Goal: Information Seeking & Learning: Learn about a topic

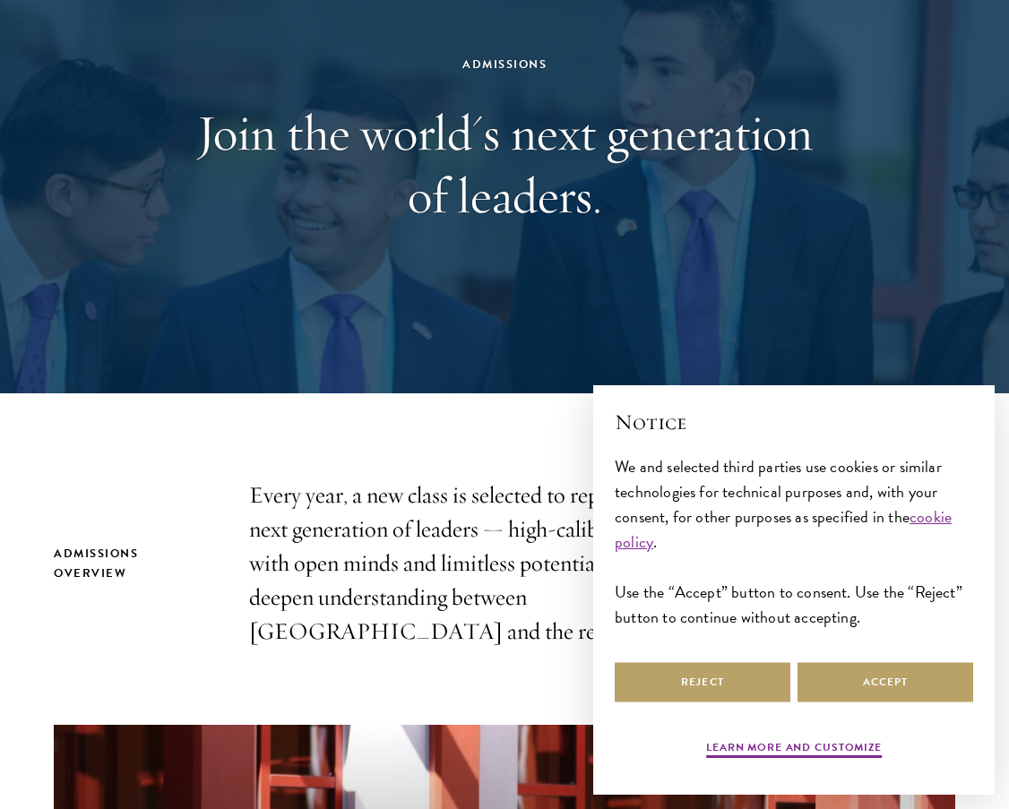
scroll to position [179, 0]
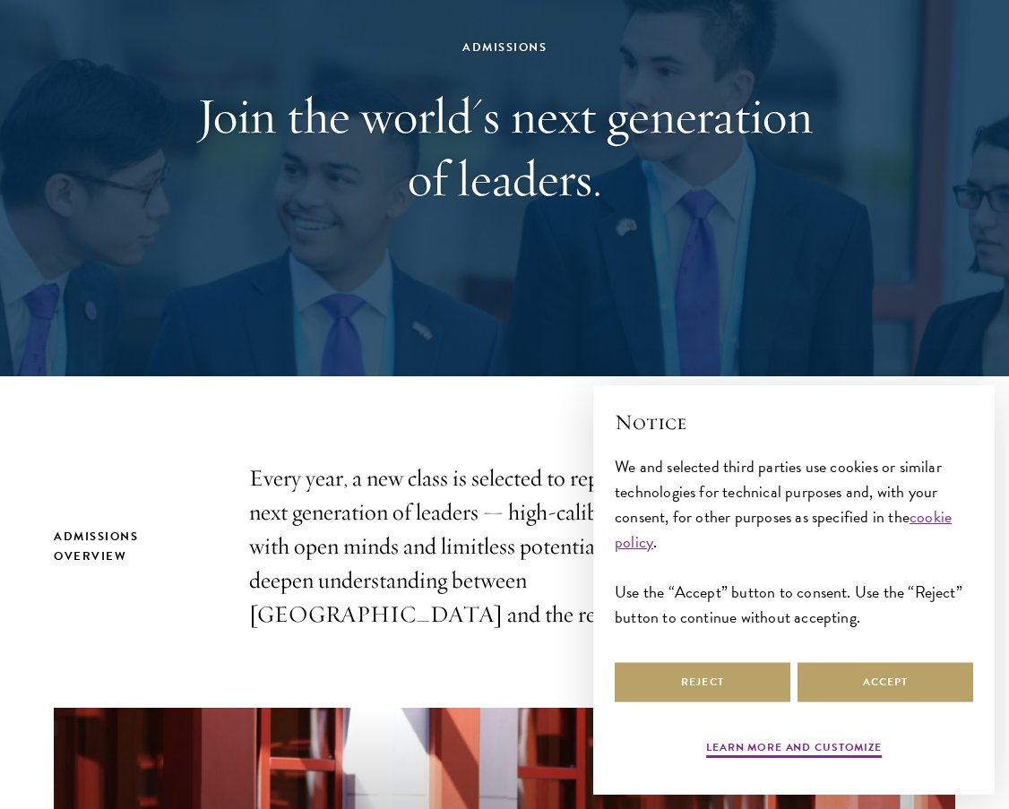
drag, startPoint x: 590, startPoint y: 279, endPoint x: 426, endPoint y: 602, distance: 363.0
click at [426, 602] on p "Every year, a new class is selected to represent the world’s next generation of…" at bounding box center [504, 546] width 511 height 170
click at [859, 672] on button "Accept" at bounding box center [885, 682] width 176 height 40
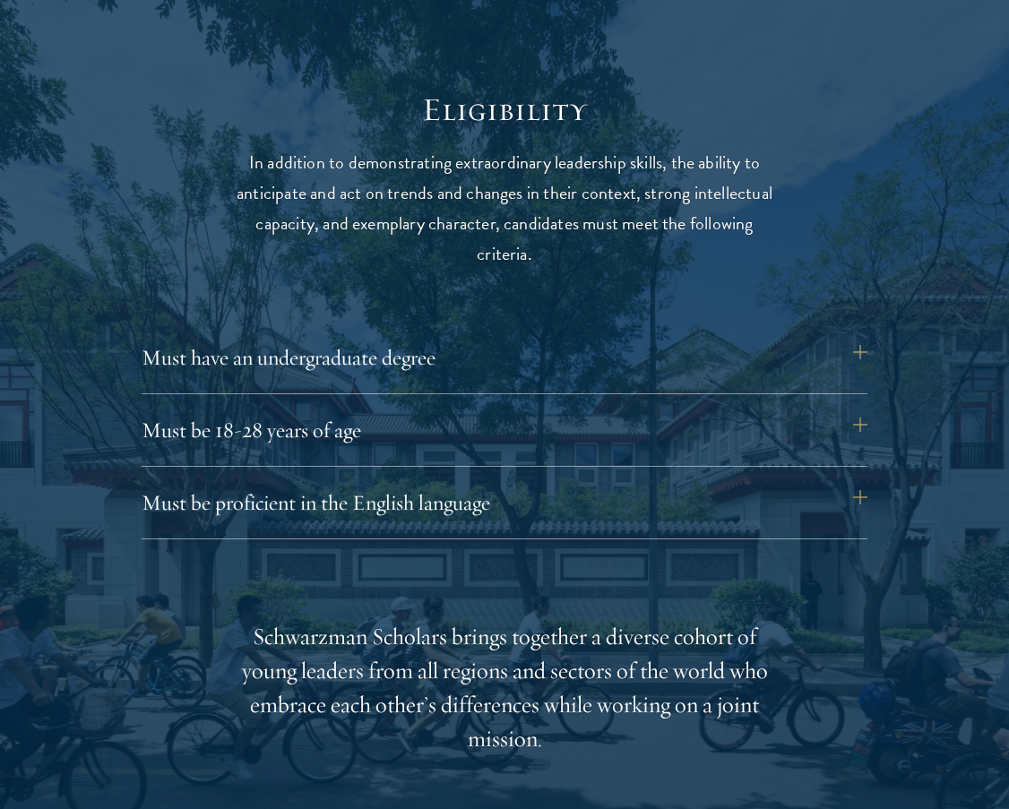
scroll to position [2419, 0]
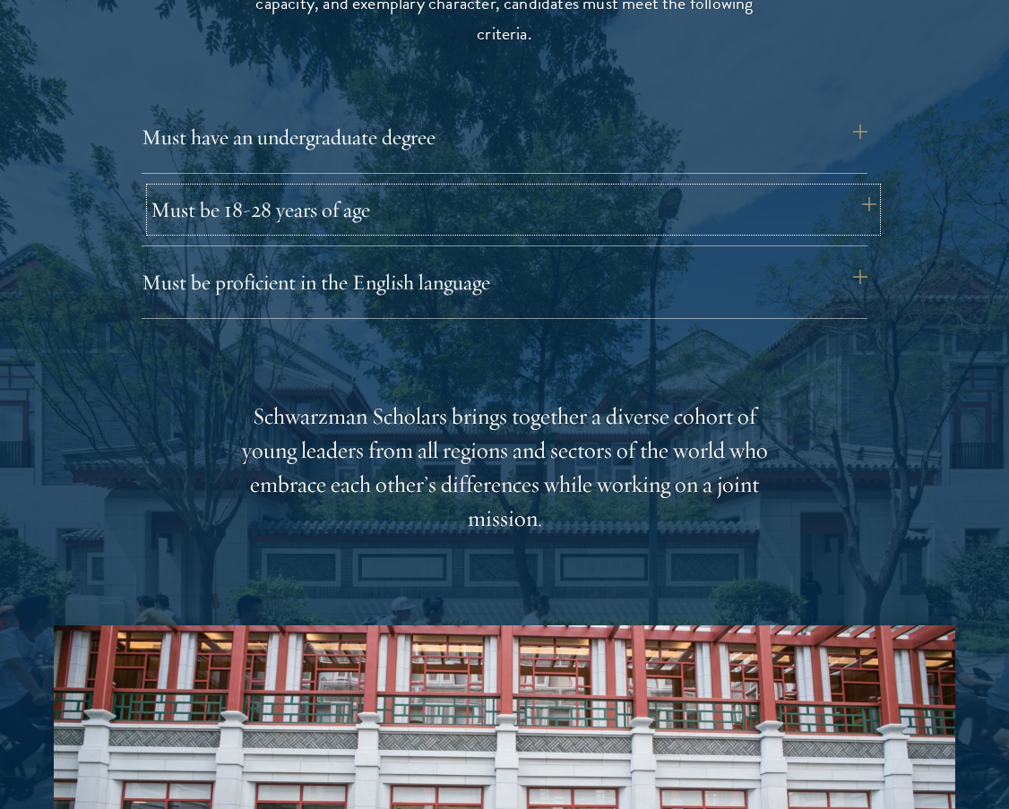
click at [268, 206] on button "Must be 18-28 years of age" at bounding box center [513, 209] width 726 height 43
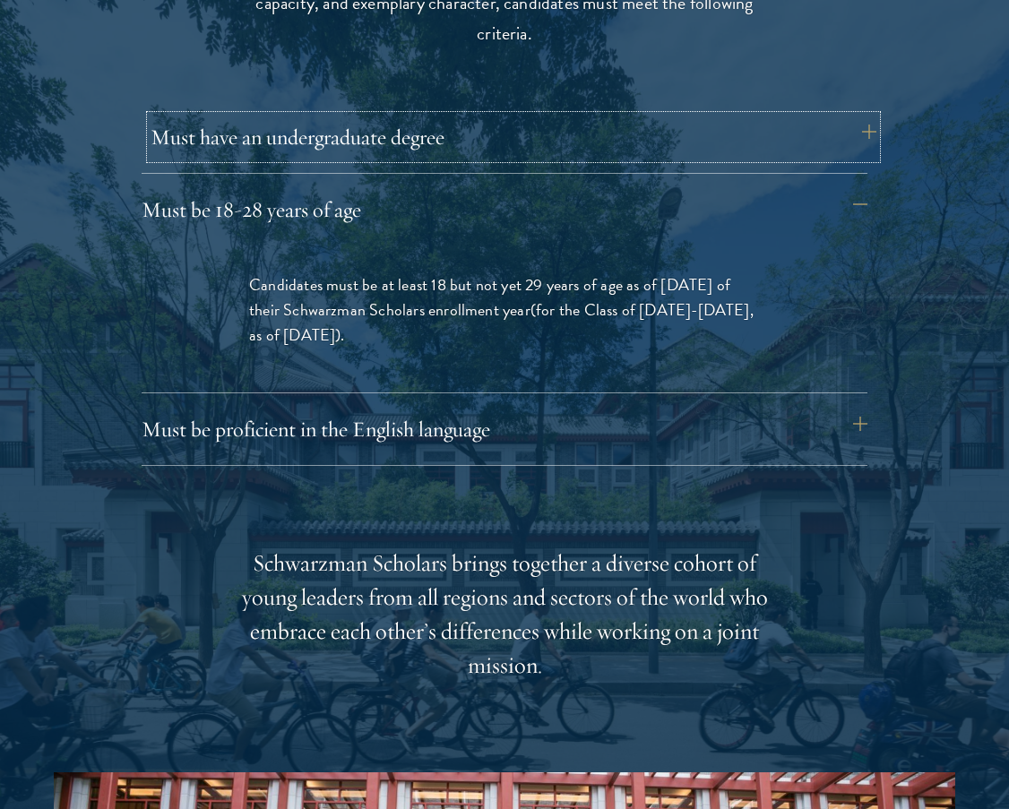
click at [250, 130] on button "Must have an undergraduate degree" at bounding box center [513, 137] width 726 height 43
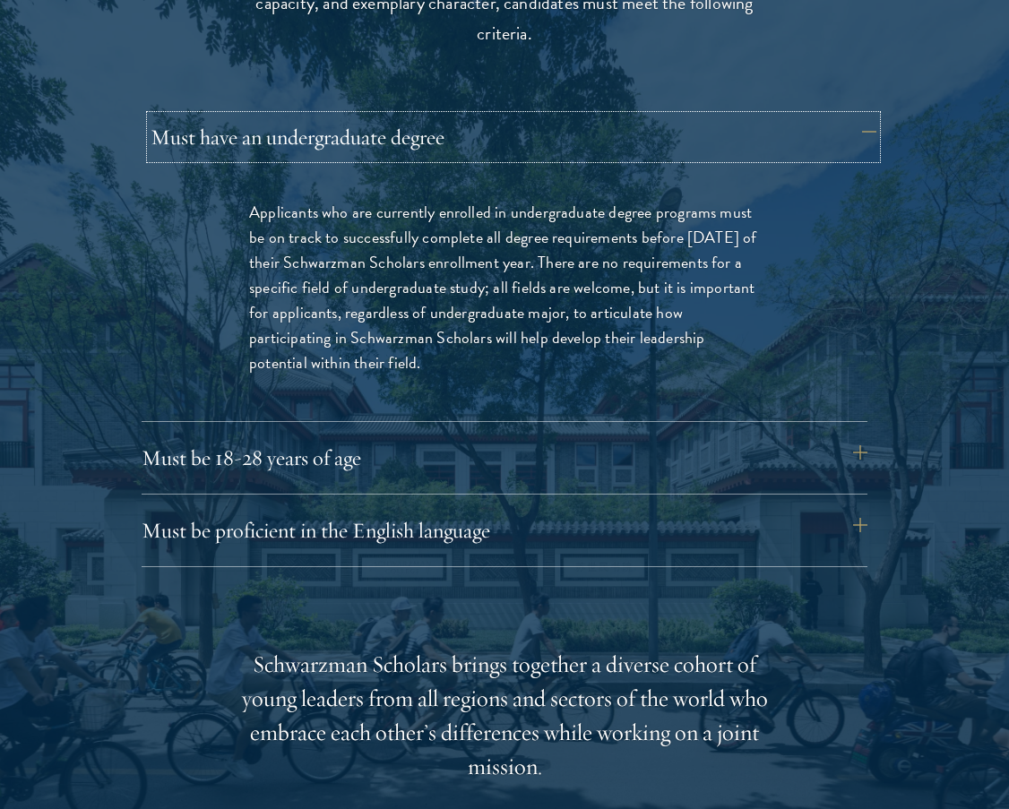
click at [237, 133] on button "Must have an undergraduate degree" at bounding box center [513, 137] width 726 height 43
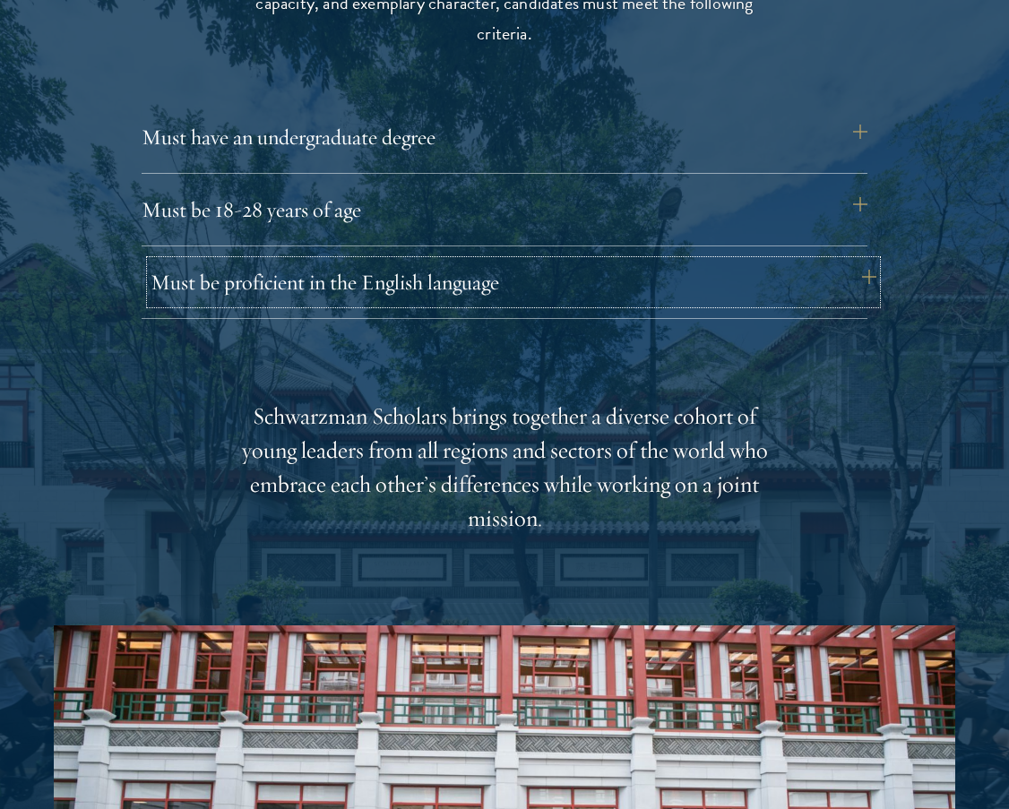
click at [246, 301] on button "Must be proficient in the English language" at bounding box center [513, 282] width 726 height 43
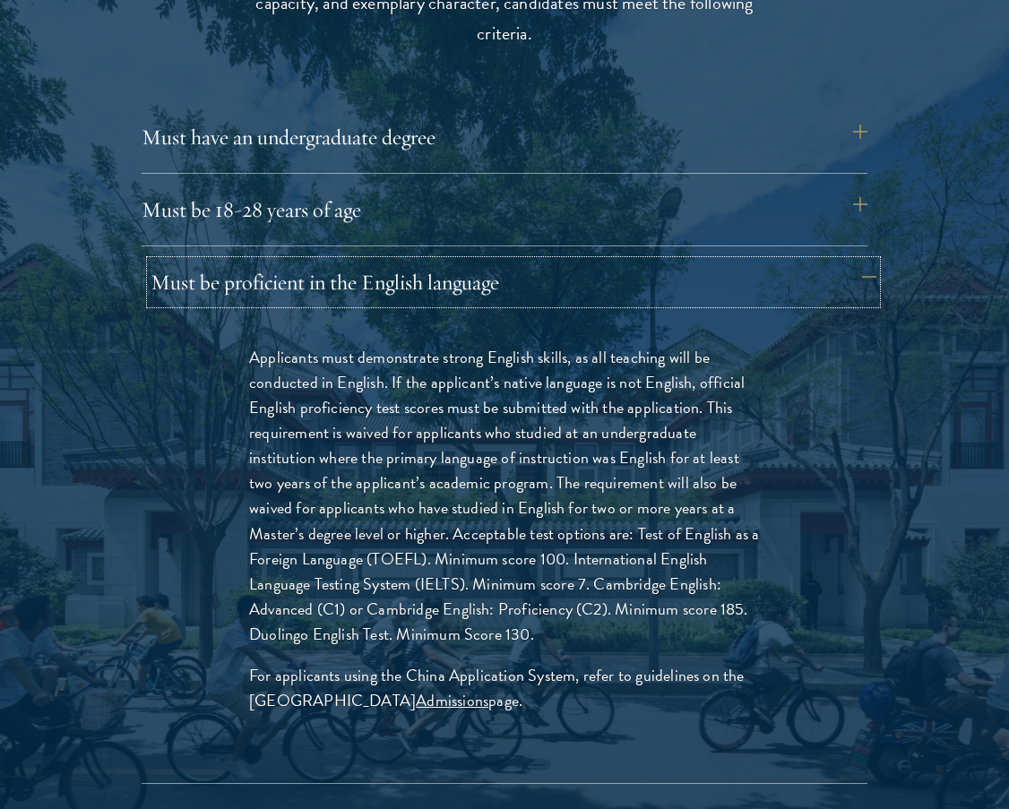
click at [193, 293] on button "Must be proficient in the English language" at bounding box center [513, 282] width 726 height 43
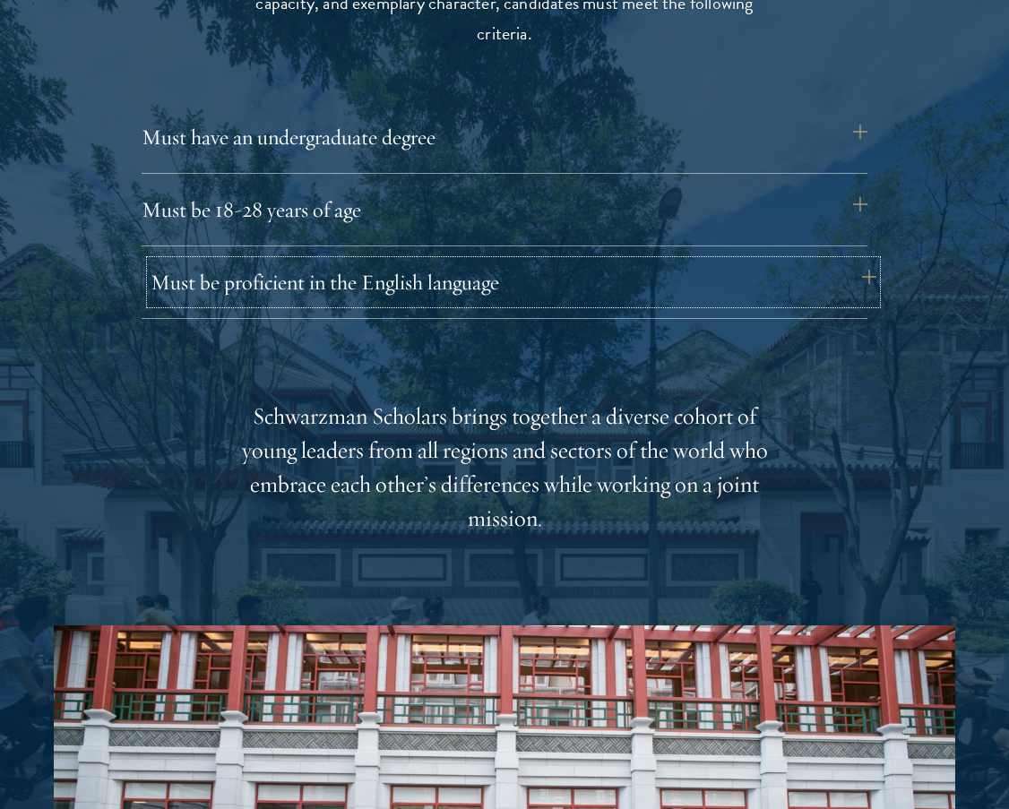
click at [193, 293] on button "Must be proficient in the English language" at bounding box center [513, 282] width 726 height 43
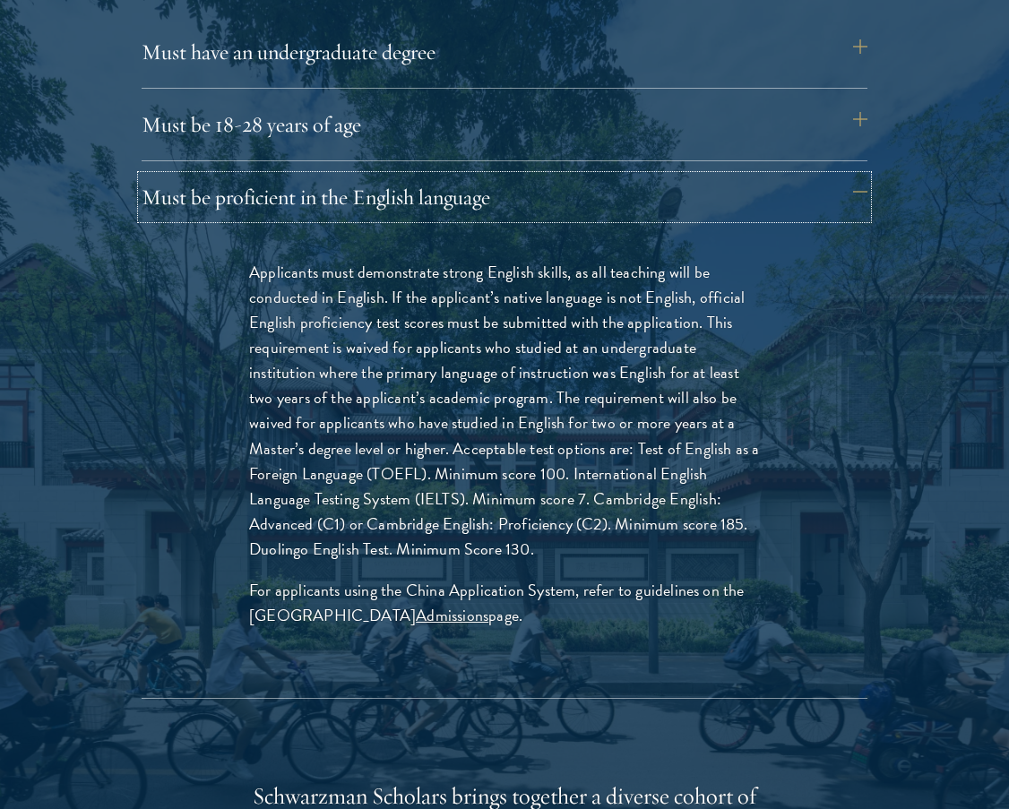
scroll to position [2508, 0]
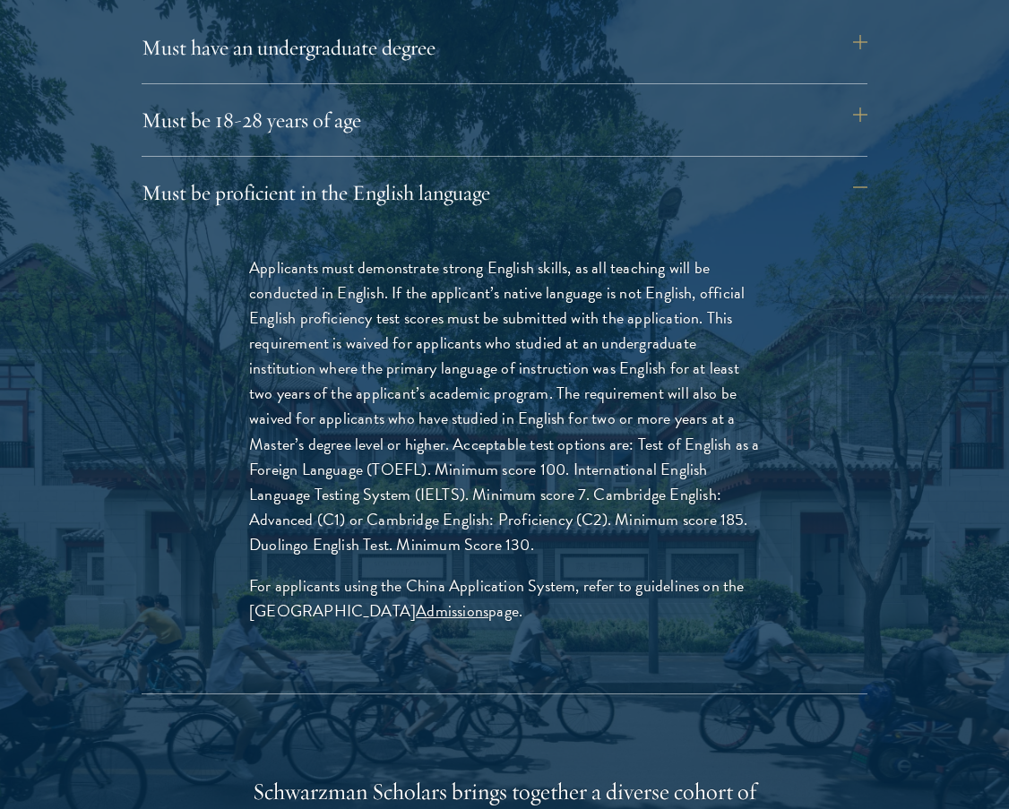
click at [223, 220] on div "Must be proficient in the English language Applicants must demonstrate strong E…" at bounding box center [505, 432] width 726 height 523
click at [228, 193] on button "Must be proficient in the English language" at bounding box center [513, 192] width 726 height 43
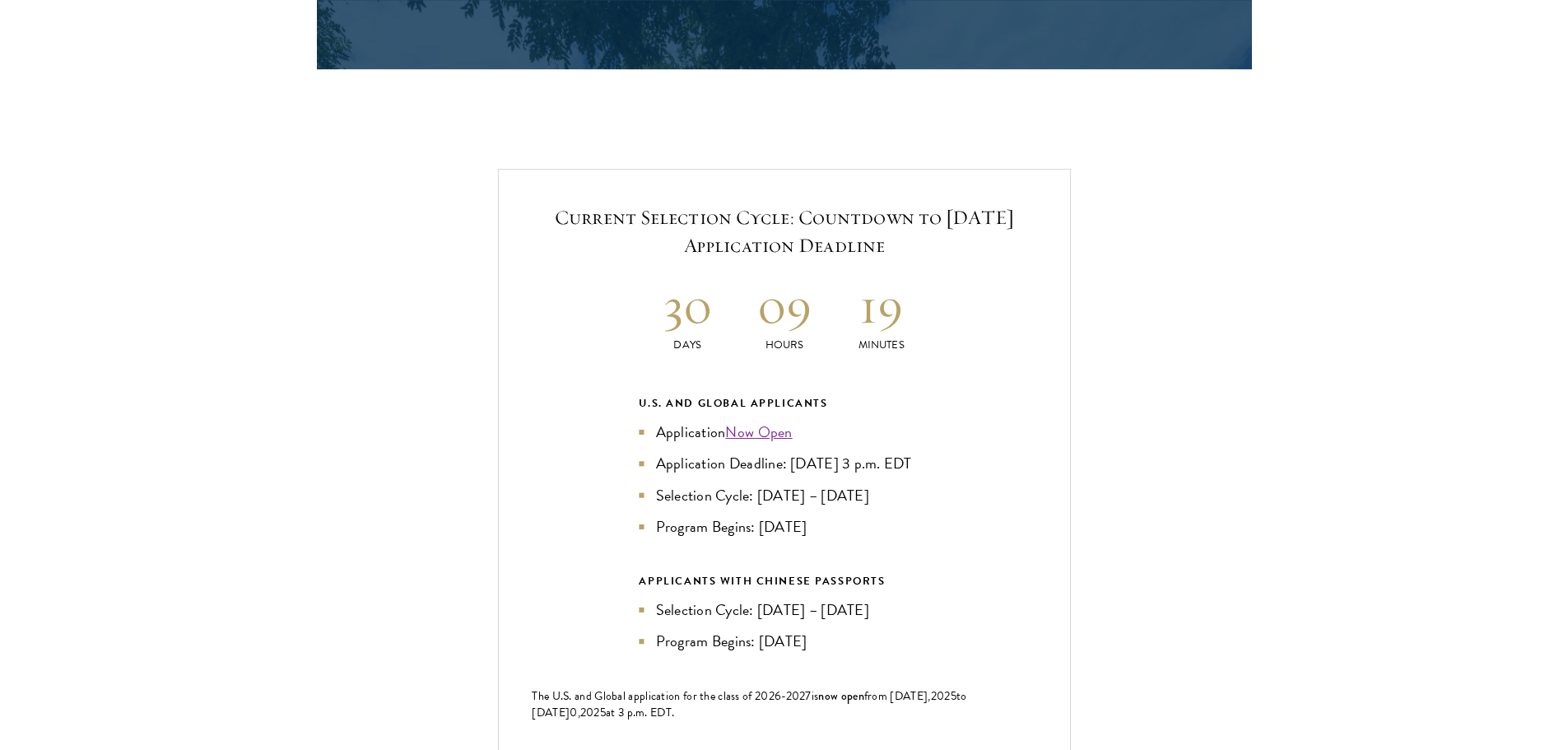
scroll to position [3458, 0]
